Goal: Find specific page/section: Find specific page/section

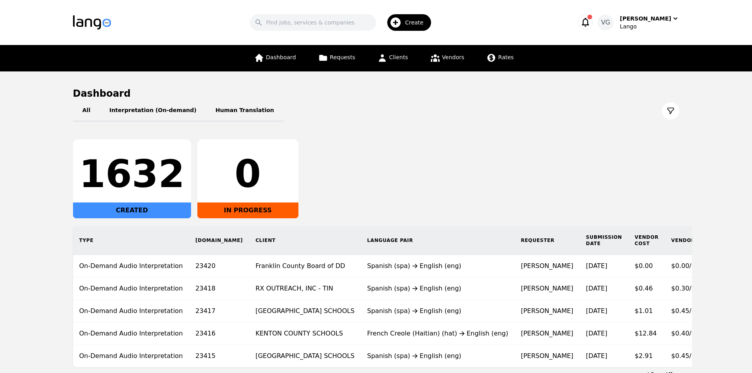
click at [0, 222] on main "Dashboard All Interpretation (On-demand) Human Translation 1632 CREATED 0 IN PR…" at bounding box center [376, 232] width 752 height 323
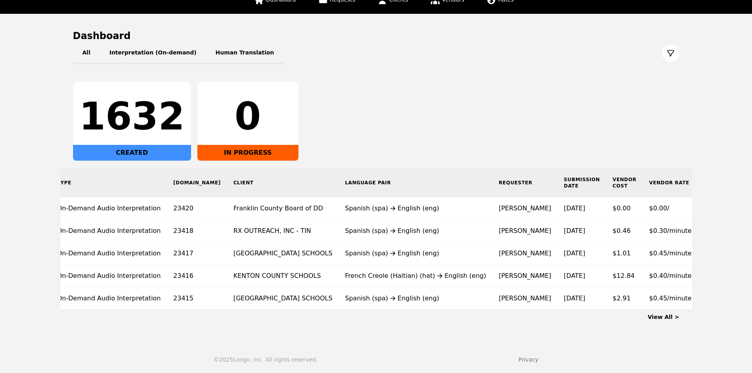
scroll to position [0, 23]
click at [487, 365] on div "© 2025 Lango, Inc. All rights reserved. Privacy" at bounding box center [376, 355] width 752 height 36
click at [76, 175] on th "Type" at bounding box center [109, 183] width 116 height 29
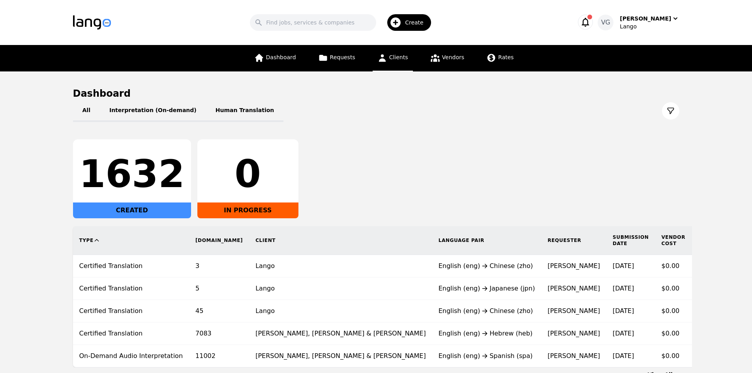
click at [409, 57] on link "Clients" at bounding box center [393, 58] width 40 height 26
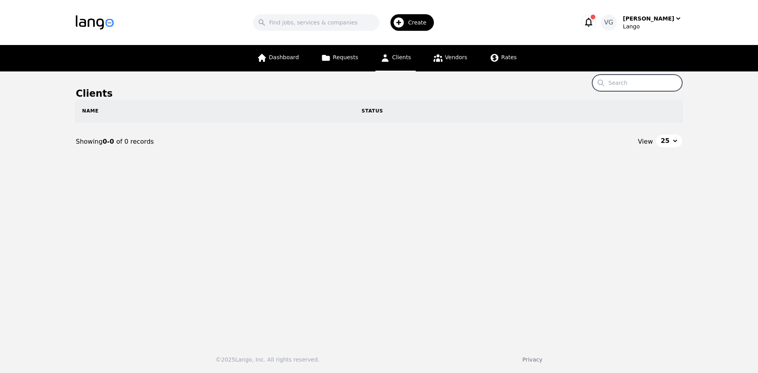
click at [643, 88] on input "Search" at bounding box center [637, 83] width 90 height 17
paste input "Central Clinic Behavioral Health"
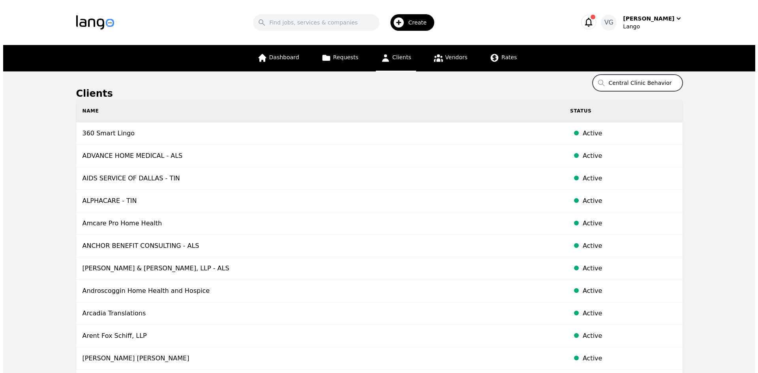
scroll to position [0, 19]
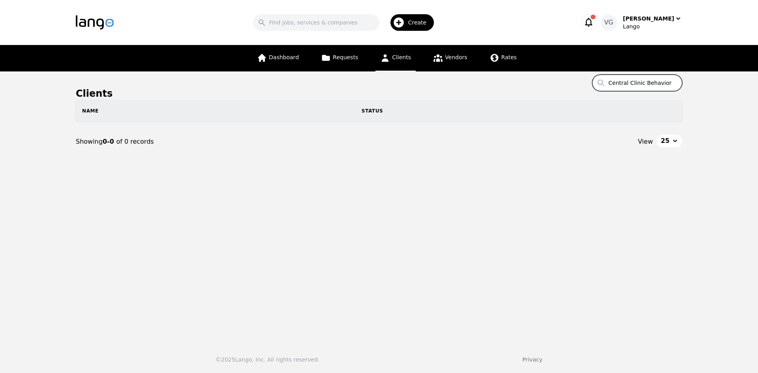
drag, startPoint x: 608, startPoint y: 84, endPoint x: 630, endPoint y: 80, distance: 22.2
click at [596, 85] on main "Clients Search Central Clinic Behavioral Health Name Status Showing 0-0 of 0 re…" at bounding box center [379, 203] width 758 height 265
drag, startPoint x: 661, startPoint y: 77, endPoint x: 708, endPoint y: 75, distance: 46.6
click at [708, 75] on main "Clients Search Central Clinic Behavioral Health Name Status Showing 0-0 of 0 re…" at bounding box center [379, 203] width 758 height 265
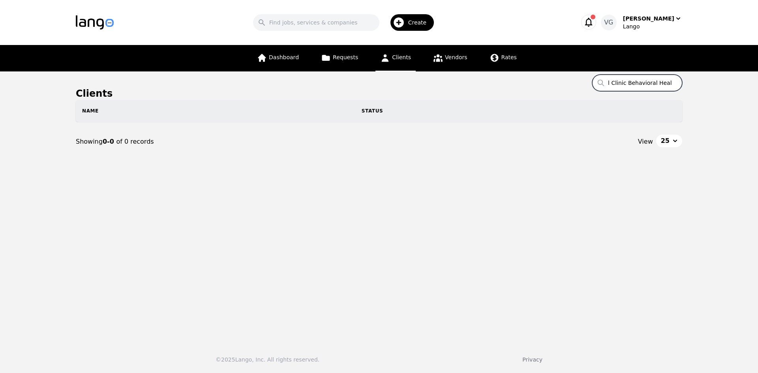
click at [669, 81] on input "Central Clinic Behavioral Health" at bounding box center [637, 83] width 90 height 17
drag, startPoint x: 671, startPoint y: 81, endPoint x: 646, endPoint y: 82, distance: 25.3
click at [646, 82] on input "Central Clinic Behavioral Health" at bounding box center [637, 83] width 90 height 17
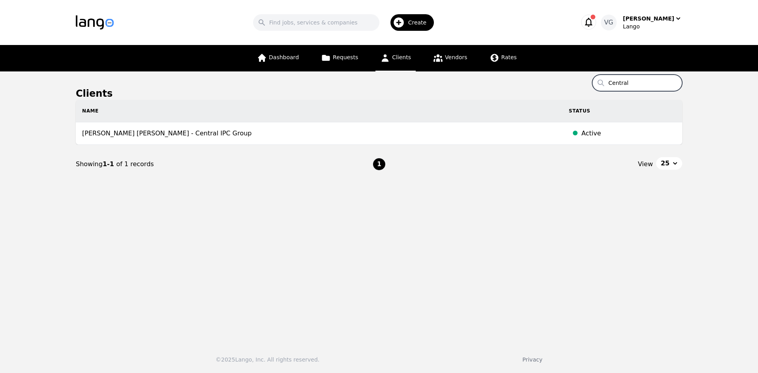
type input "Central"
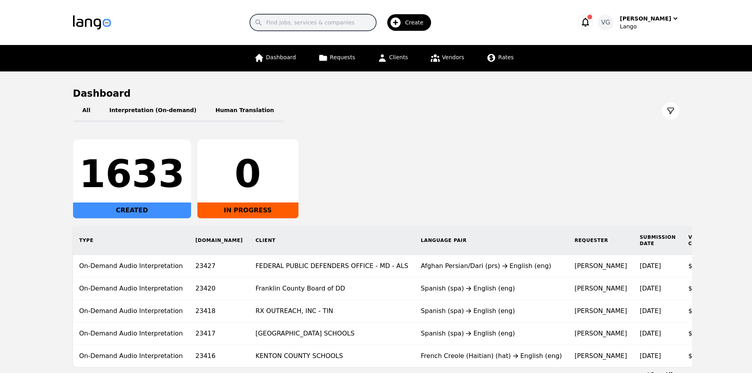
click at [310, 24] on input "Search" at bounding box center [313, 22] width 126 height 17
type input "City of [GEOGRAPHIC_DATA]"
click at [329, 22] on input "City of [GEOGRAPHIC_DATA]" at bounding box center [313, 22] width 126 height 17
click at [333, 22] on input "City of [GEOGRAPHIC_DATA]" at bounding box center [313, 22] width 126 height 17
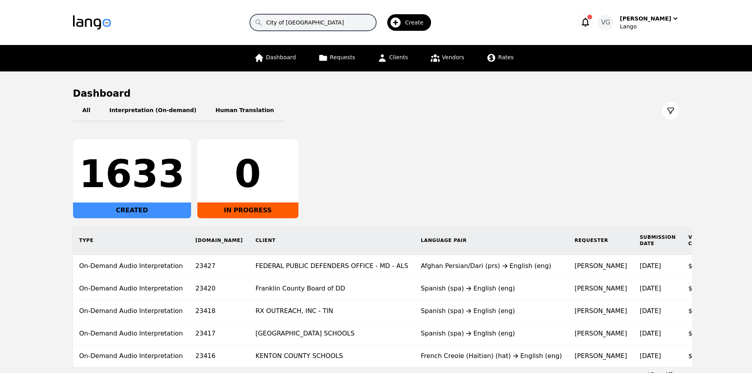
click at [333, 22] on input "City of [GEOGRAPHIC_DATA]" at bounding box center [313, 22] width 126 height 17
click at [302, 26] on input "Search" at bounding box center [313, 22] width 126 height 17
type input "l"
click at [401, 57] on span "Clients" at bounding box center [398, 57] width 19 height 6
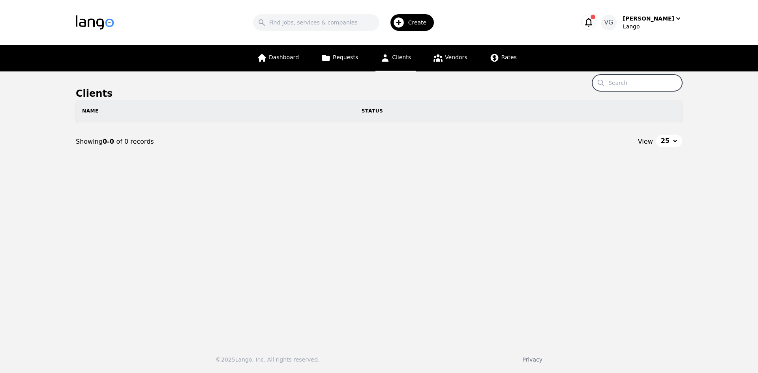
click at [635, 81] on input "Search" at bounding box center [637, 83] width 90 height 17
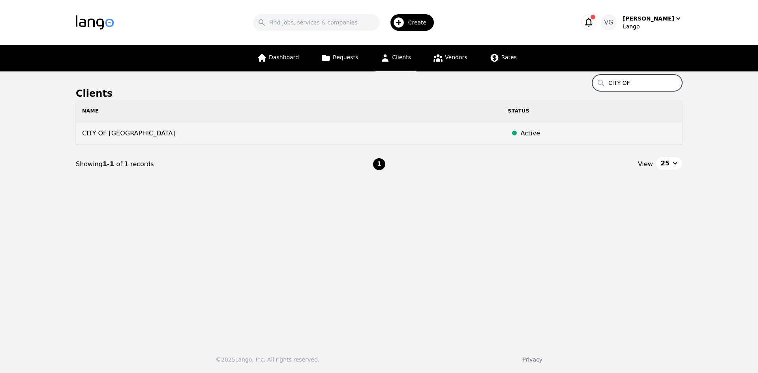
type input "CITY OF"
click at [495, 128] on td "CITY OF [GEOGRAPHIC_DATA]" at bounding box center [289, 133] width 426 height 23
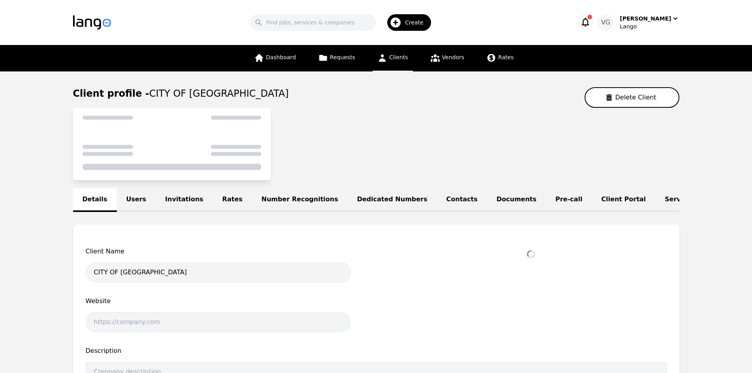
select select "active"
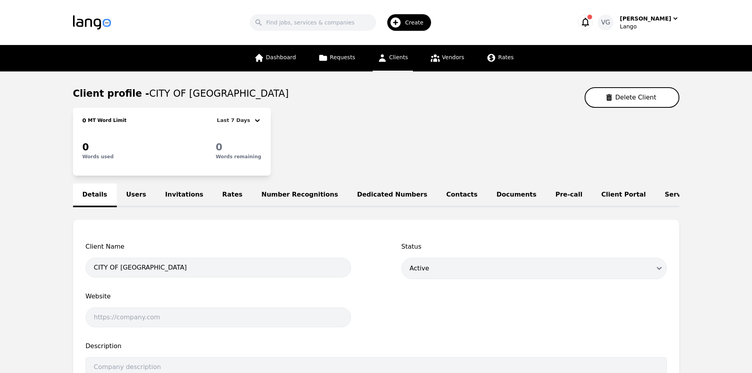
click at [230, 94] on span "CITY OF [GEOGRAPHIC_DATA]" at bounding box center [218, 93] width 139 height 11
drag, startPoint x: 230, startPoint y: 94, endPoint x: 251, endPoint y: 94, distance: 21.3
click at [251, 94] on span "CITY OF [GEOGRAPHIC_DATA]" at bounding box center [218, 93] width 139 height 11
click at [252, 95] on span "CITY OF [GEOGRAPHIC_DATA]" at bounding box center [218, 93] width 139 height 11
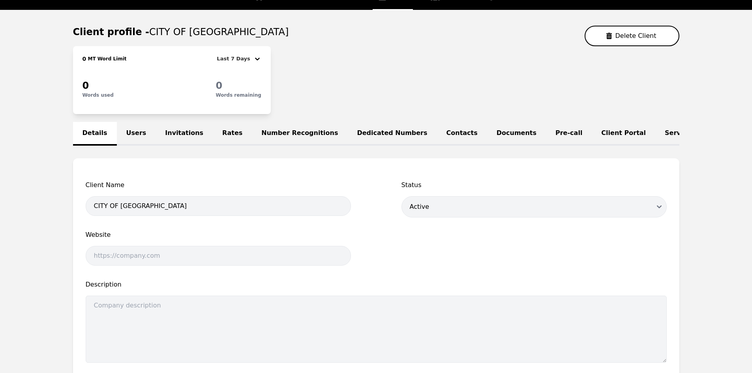
scroll to position [60, 0]
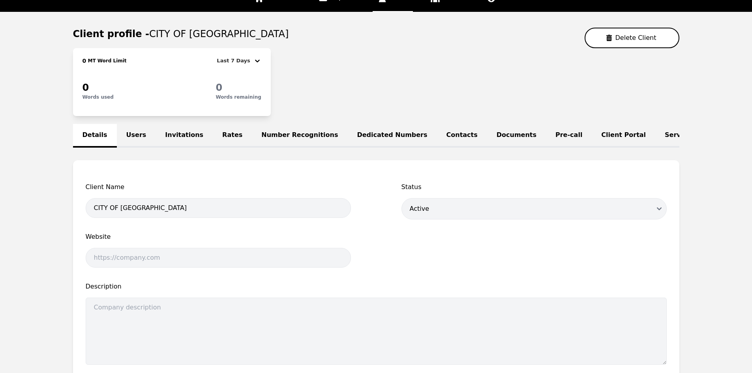
click at [132, 129] on link "Users" at bounding box center [136, 136] width 39 height 24
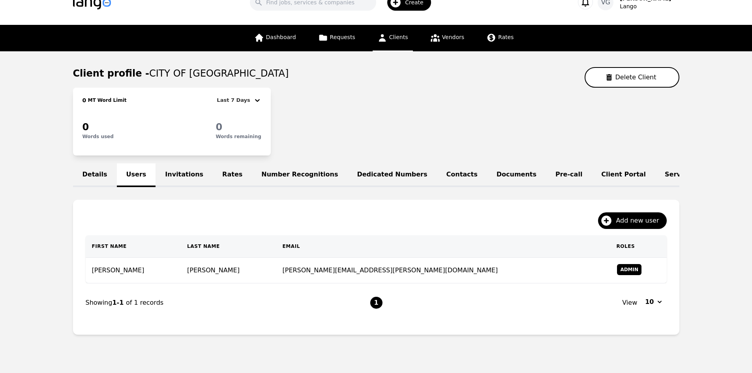
scroll to position [46, 0]
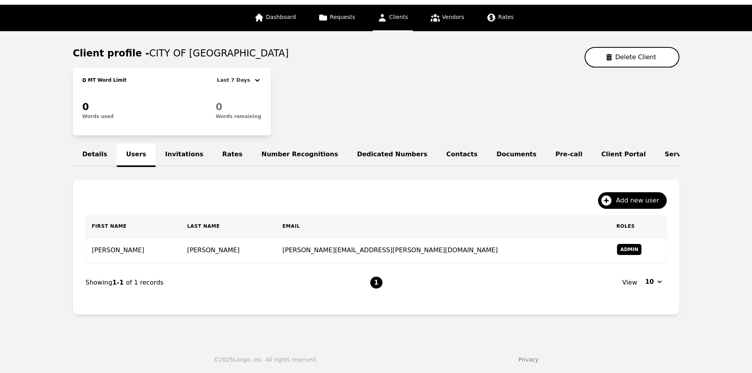
click at [2, 253] on main "Client profile - CITY OF [GEOGRAPHIC_DATA] COMMAND CENTER Delete Client 0 MT Wo…" at bounding box center [376, 184] width 752 height 306
click at [149, 48] on span "CITY OF [GEOGRAPHIC_DATA]" at bounding box center [218, 53] width 139 height 11
drag, startPoint x: 142, startPoint y: 45, endPoint x: 341, endPoint y: 49, distance: 199.0
click at [289, 54] on span "CITY OF [GEOGRAPHIC_DATA]" at bounding box center [218, 53] width 139 height 11
copy span "CITY OF [GEOGRAPHIC_DATA]"
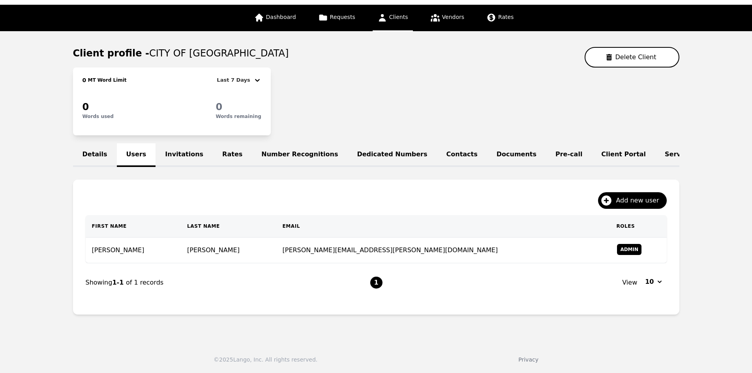
click at [50, 269] on main "Client profile - CITY OF [GEOGRAPHIC_DATA] COMMAND CENTER Delete Client 0 MT Wo…" at bounding box center [376, 184] width 752 height 306
